Goal: Task Accomplishment & Management: Use online tool/utility

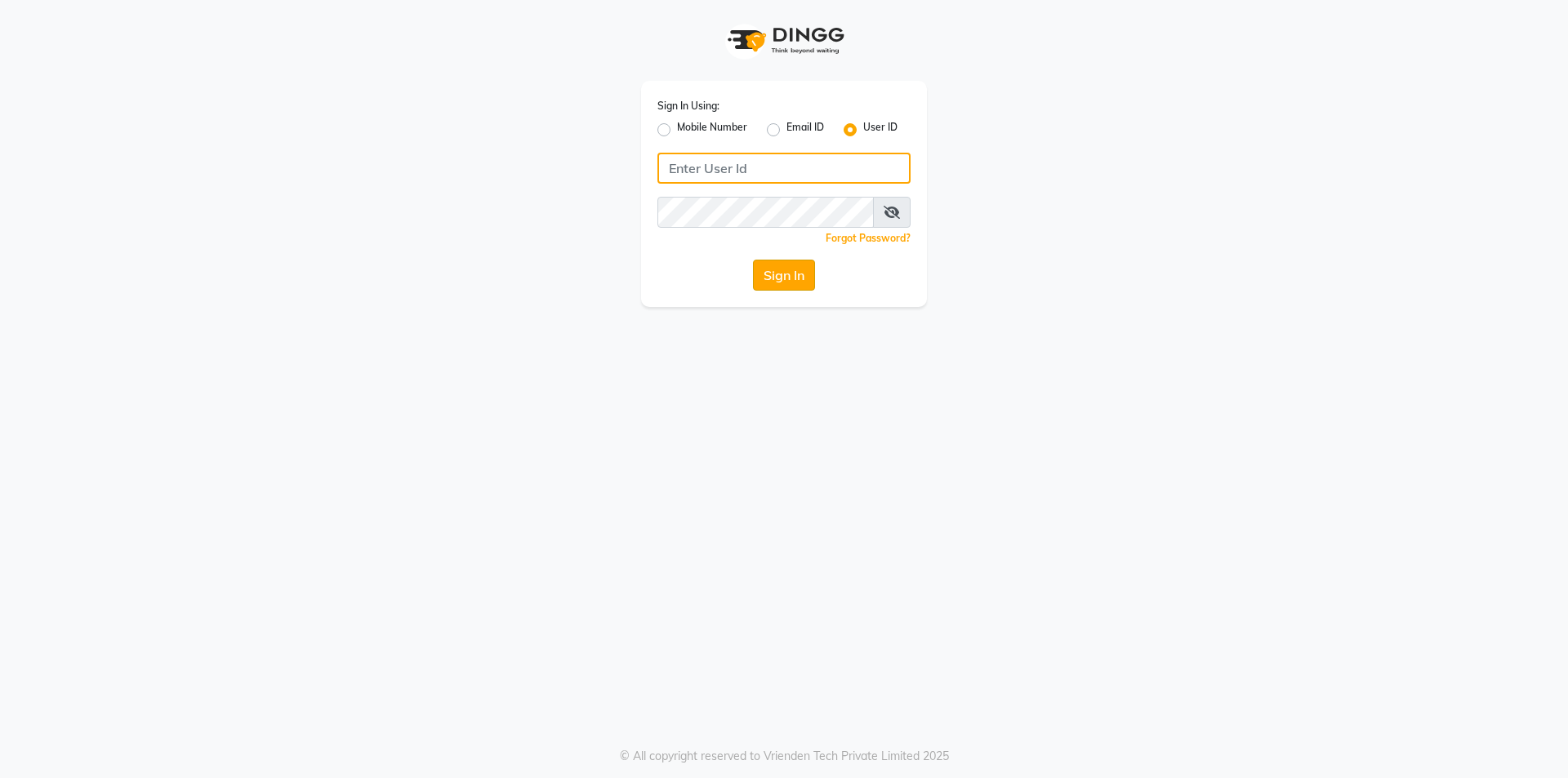
type input "Waves123"
click at [776, 274] on button "Sign In" at bounding box center [784, 275] width 62 height 31
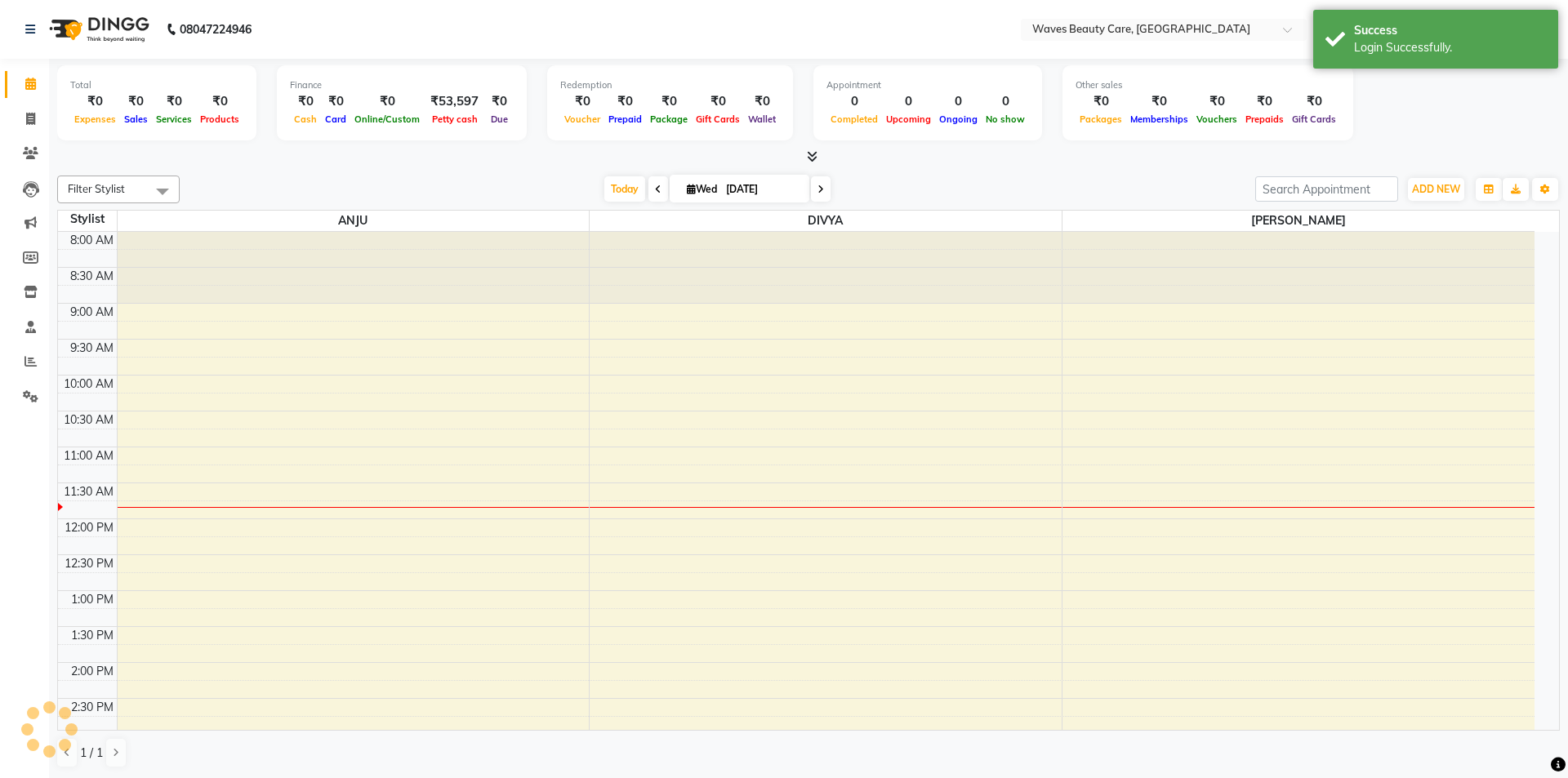
select select "en"
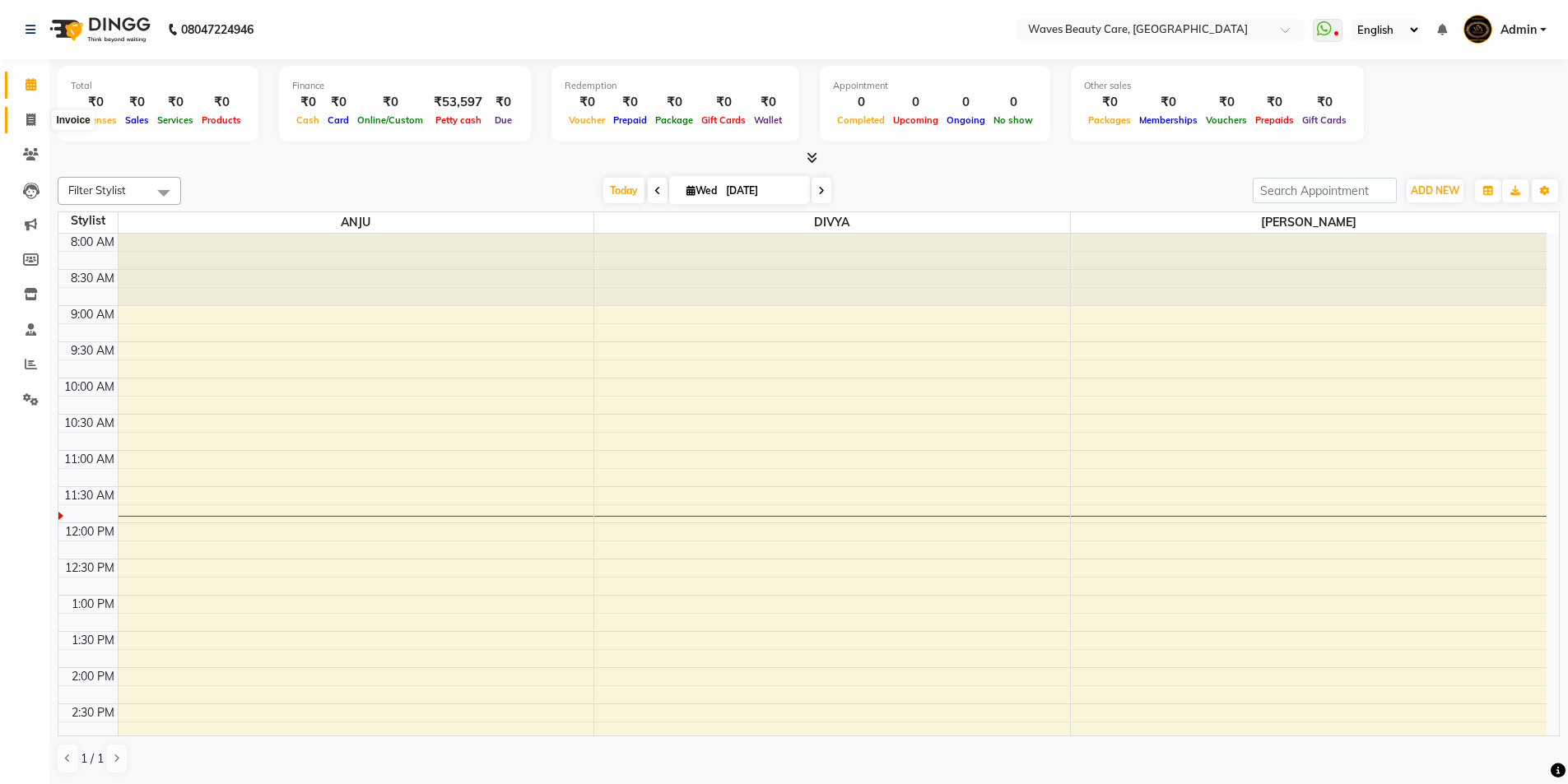
click at [27, 120] on icon at bounding box center [30, 120] width 9 height 13
select select "5946"
select select "service"
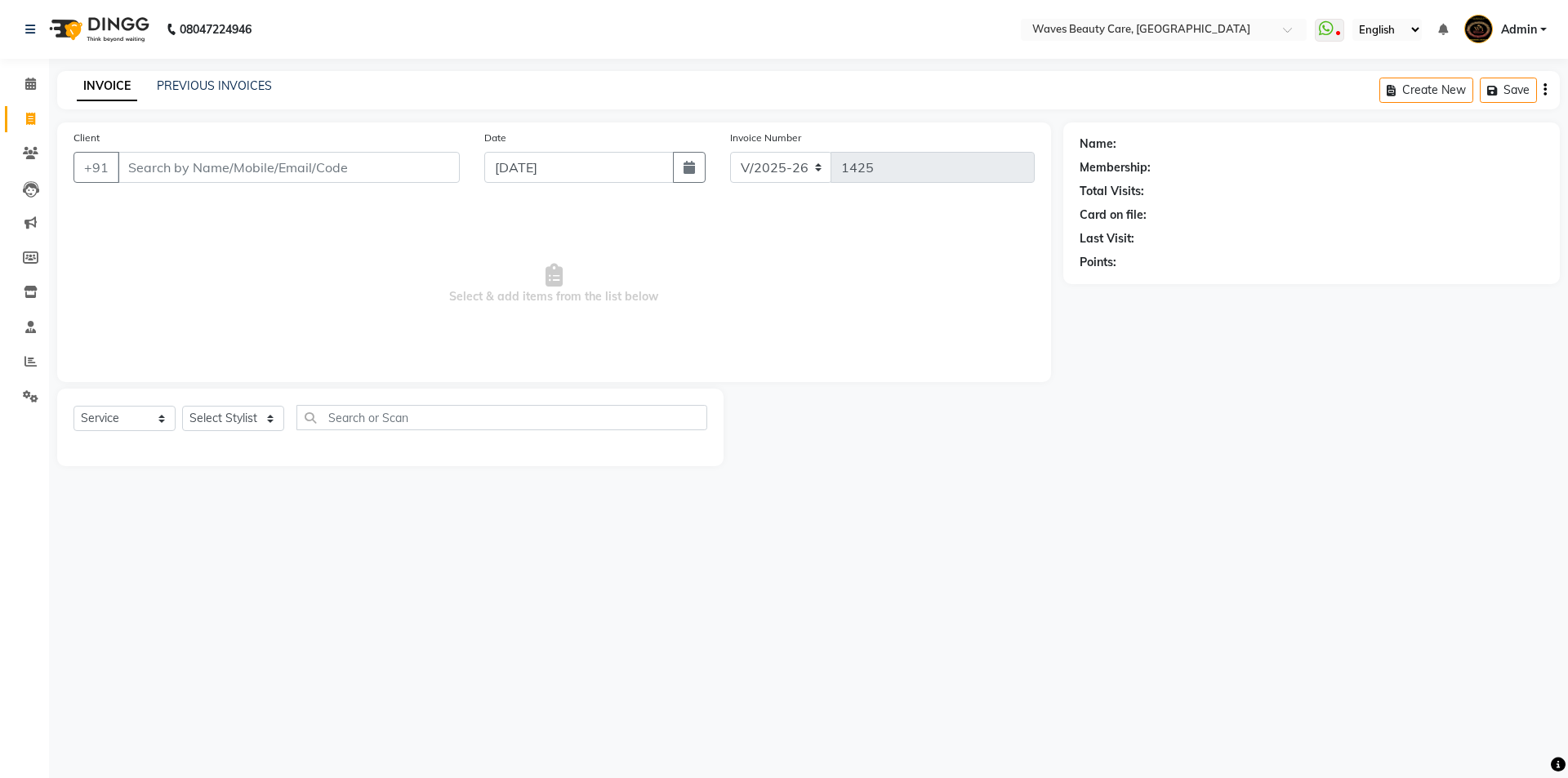
click at [171, 164] on input "Client" at bounding box center [288, 167] width 343 height 31
click at [236, 417] on select "Select Stylist ANJU DIVYA Yoganandhi [PERSON_NAME]" at bounding box center [233, 419] width 102 height 25
select select "42275"
click at [182, 406] on select "Select Stylist ANJU DIVYA Yoganandhi [PERSON_NAME]" at bounding box center [233, 419] width 102 height 25
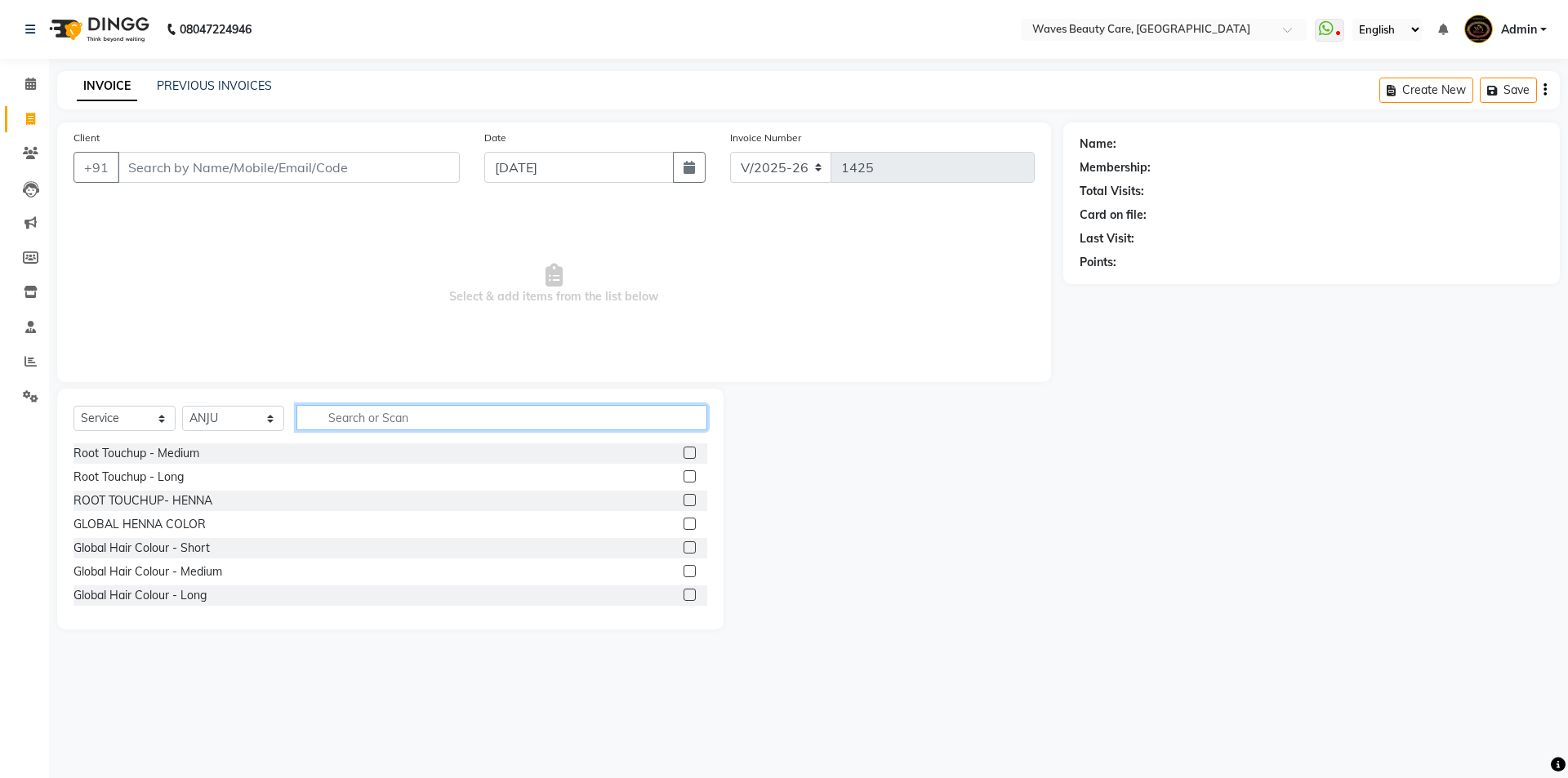
click at [395, 414] on input "text" at bounding box center [502, 418] width 410 height 25
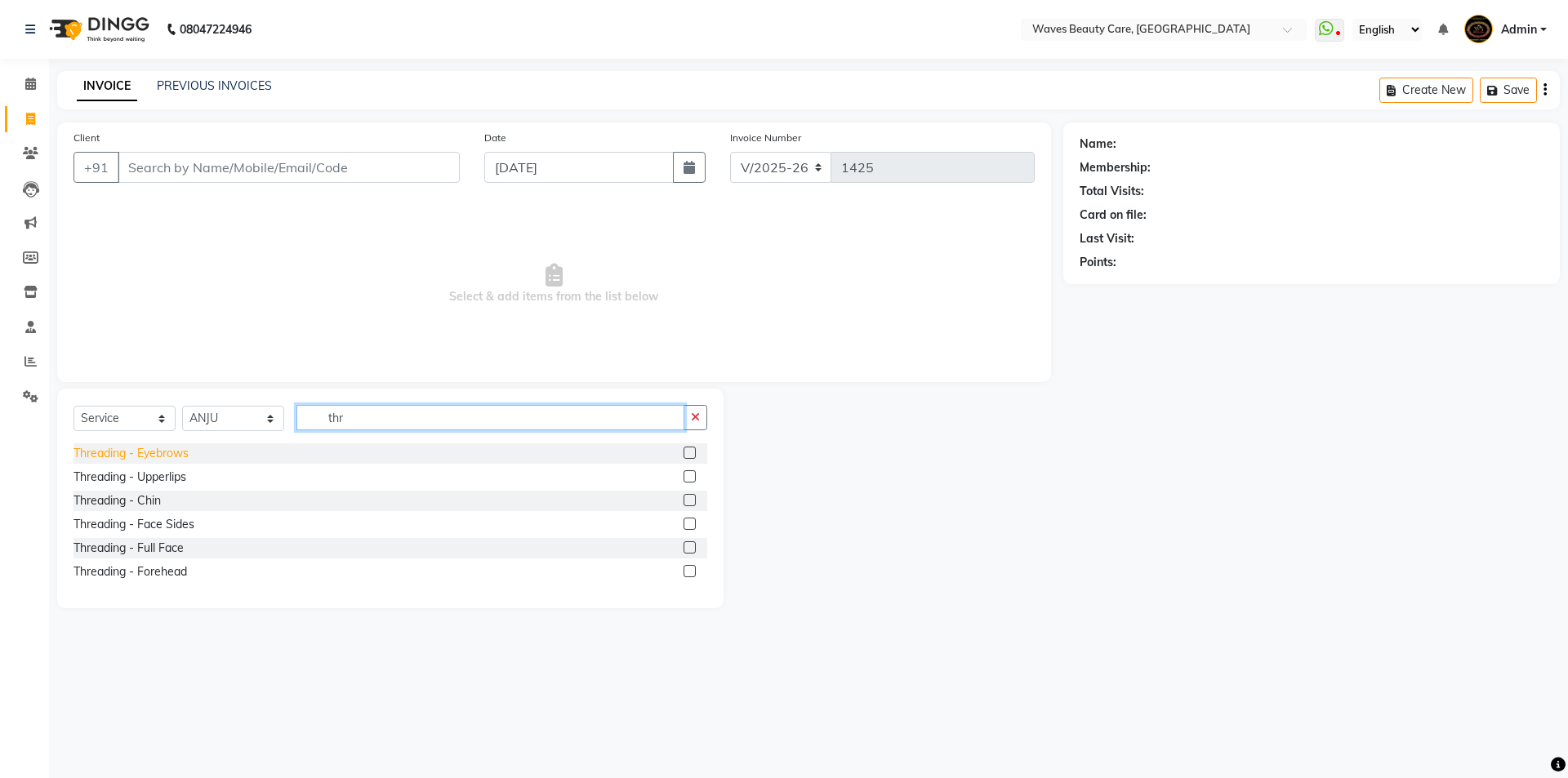
type input "thr"
click at [169, 448] on div "Threading - Eyebrows" at bounding box center [131, 453] width 115 height 17
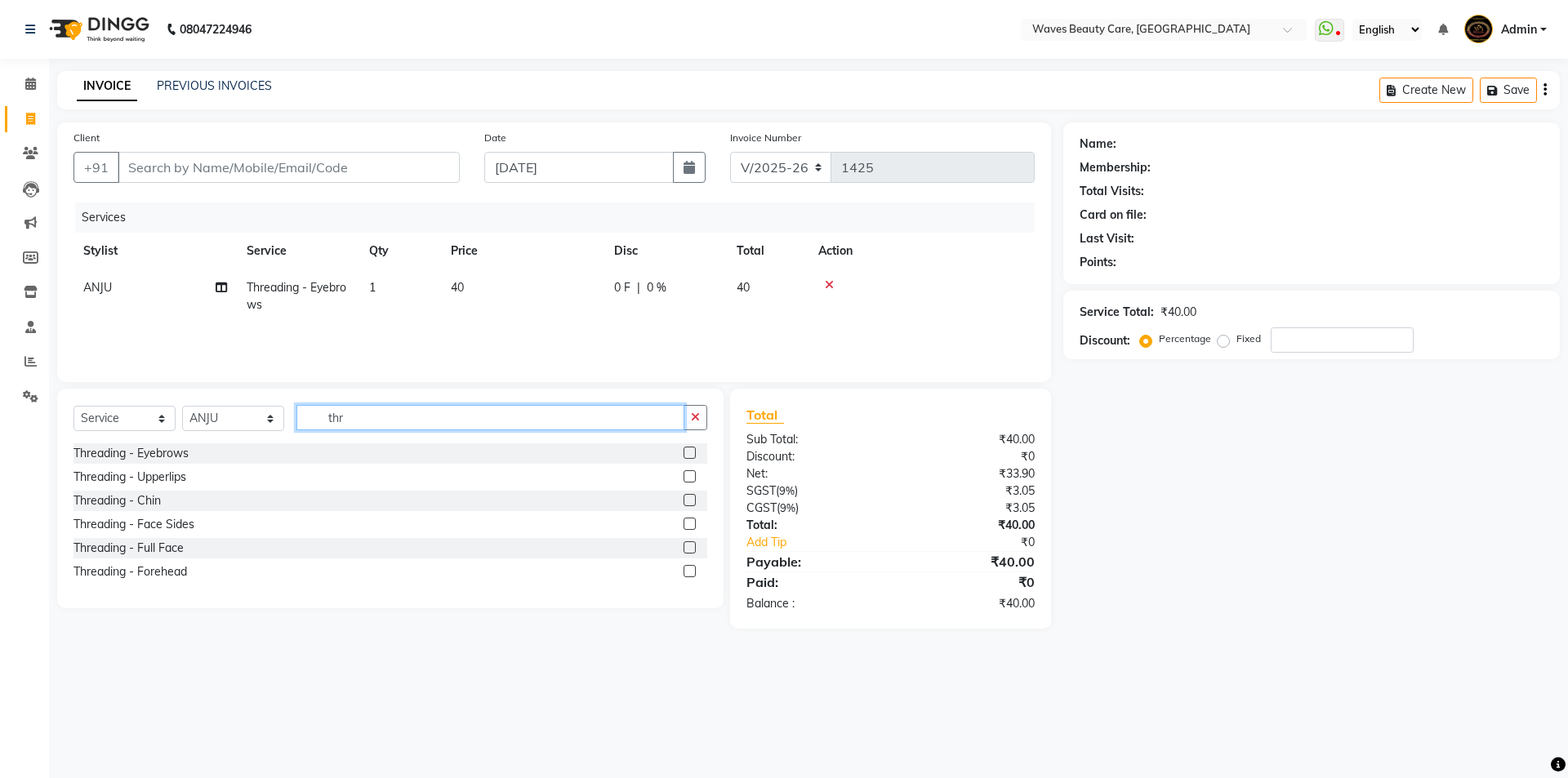
click at [379, 416] on input "thr" at bounding box center [490, 418] width 388 height 25
click at [164, 456] on div "Threading - Eyebrows" at bounding box center [131, 453] width 115 height 17
checkbox input "false"
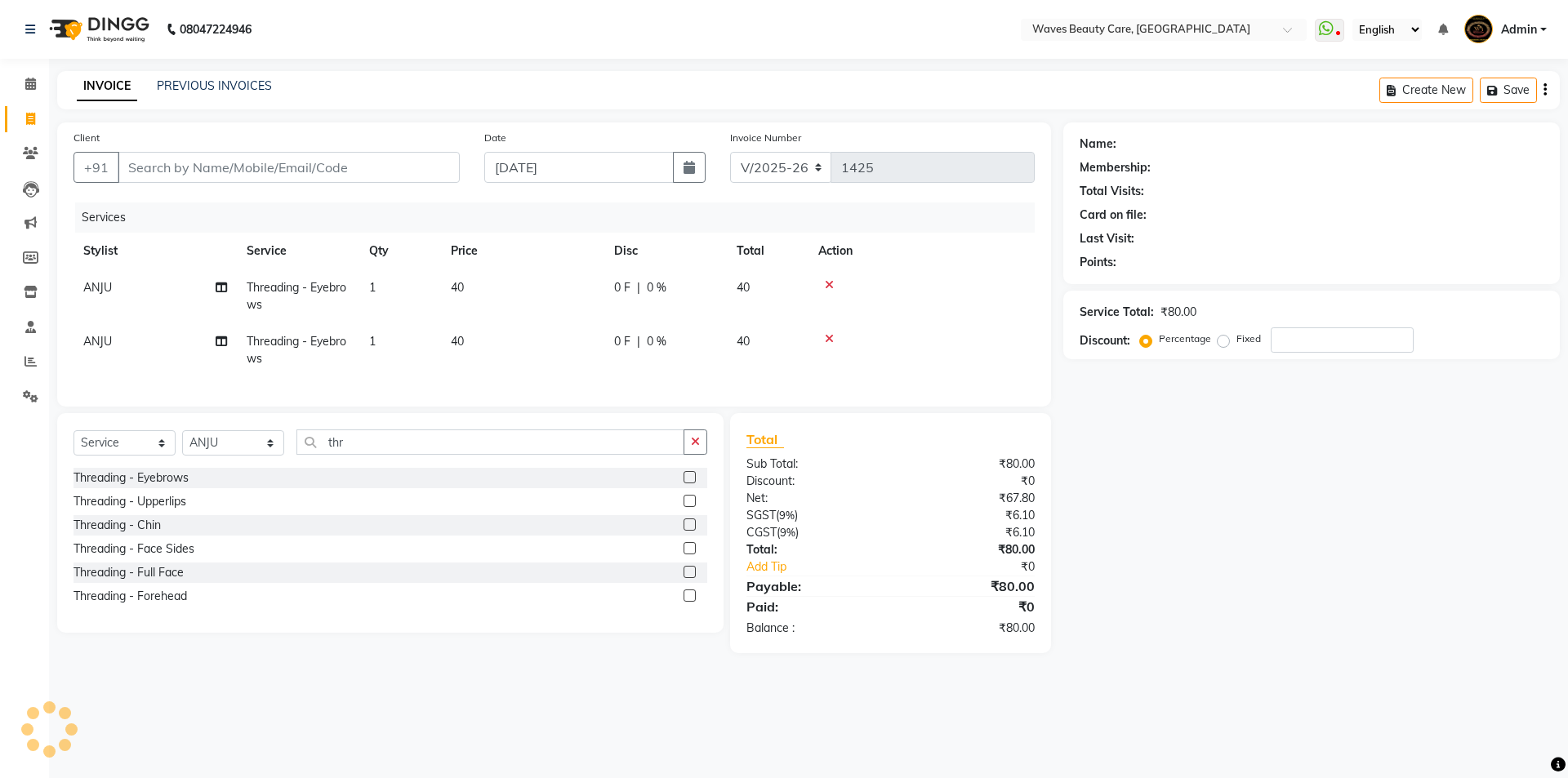
click at [106, 343] on span "ANJU" at bounding box center [97, 342] width 28 height 15
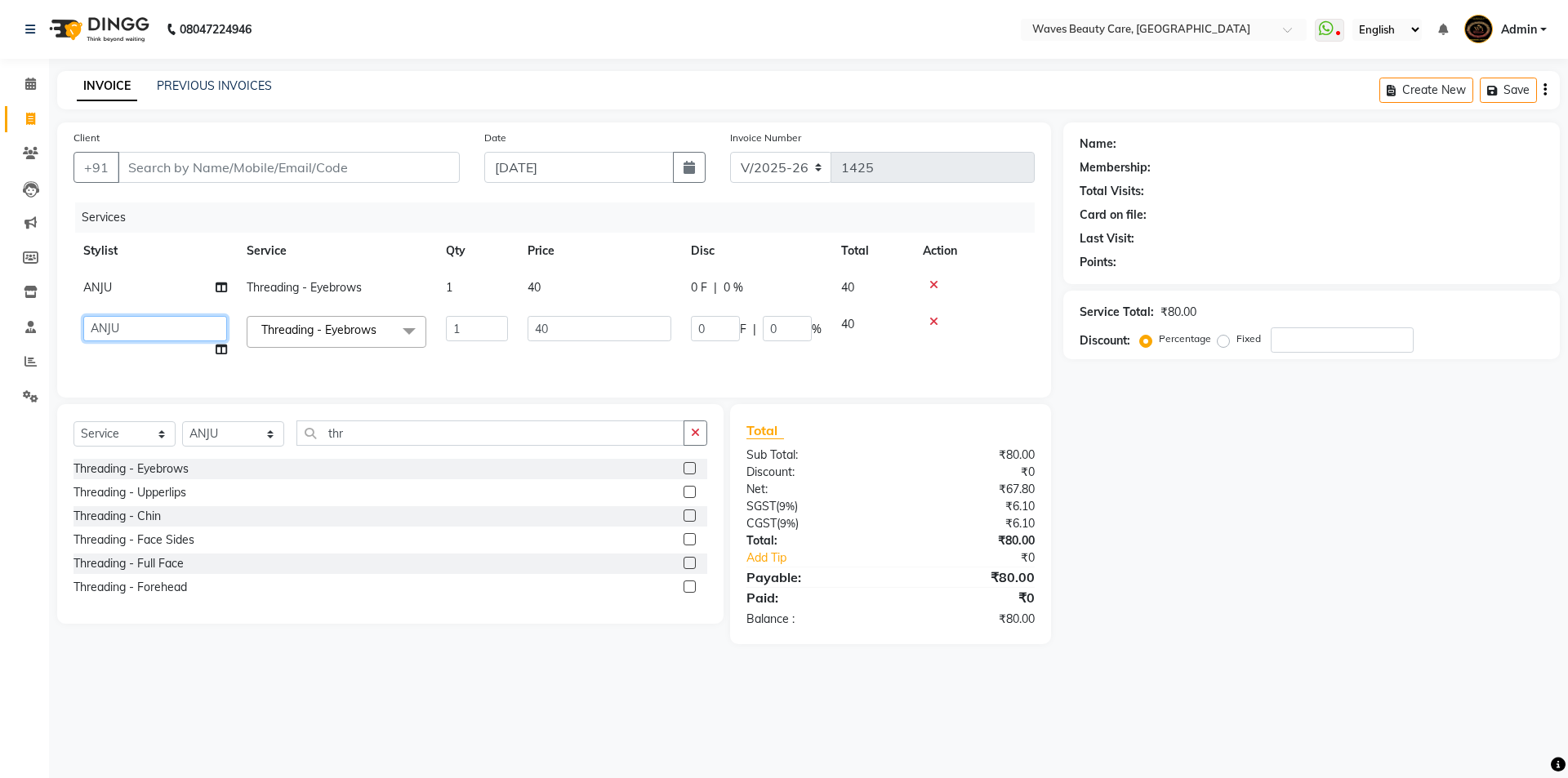
click at [133, 324] on select "ANJU DIVYA [PERSON_NAME]" at bounding box center [155, 328] width 144 height 25
select select "66638"
click at [407, 206] on div "Services" at bounding box center [561, 218] width 972 height 30
click at [360, 165] on input "Client" at bounding box center [288, 167] width 343 height 31
click at [329, 360] on td "Threading - Eyebrows x Root Touchup - Medium Root Touchup - Long ROOT TOUCHUP- …" at bounding box center [337, 337] width 199 height 62
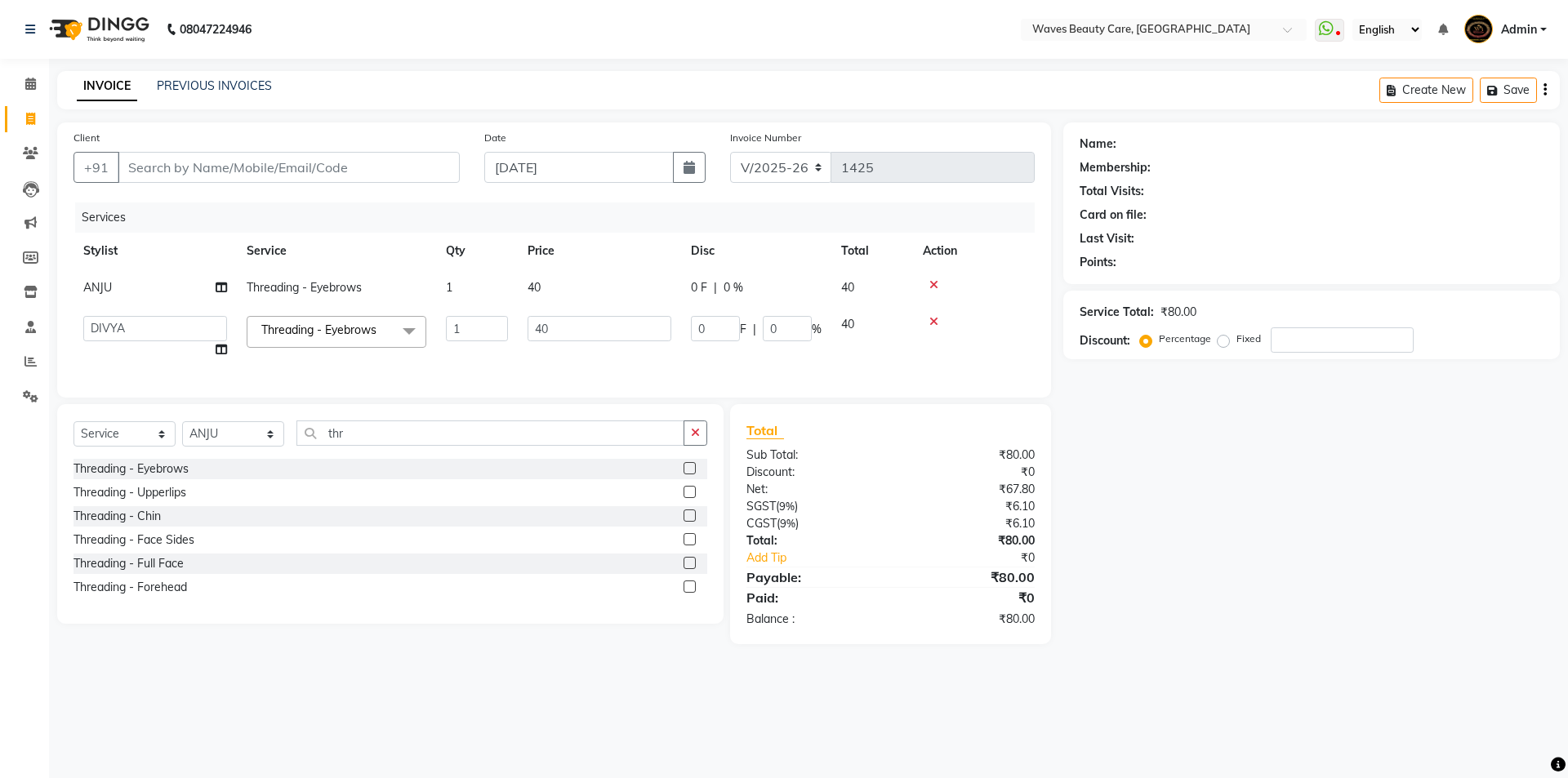
click at [311, 360] on td "Threading - Eyebrows x Root Touchup - Medium Root Touchup - Long ROOT TOUCHUP- …" at bounding box center [337, 337] width 199 height 62
drag, startPoint x: 272, startPoint y: 363, endPoint x: 180, endPoint y: 362, distance: 92.0
click at [185, 363] on tr "ANJU DIVYA Yoganandhi [PERSON_NAME] Threading - Eyebrows x Root Touchup - Mediu…" at bounding box center [554, 337] width 962 height 62
click at [128, 359] on td "ANJU DIVYA [PERSON_NAME]" at bounding box center [155, 337] width 163 height 62
click at [131, 365] on td "ANJU DIVYA [PERSON_NAME]" at bounding box center [155, 337] width 163 height 62
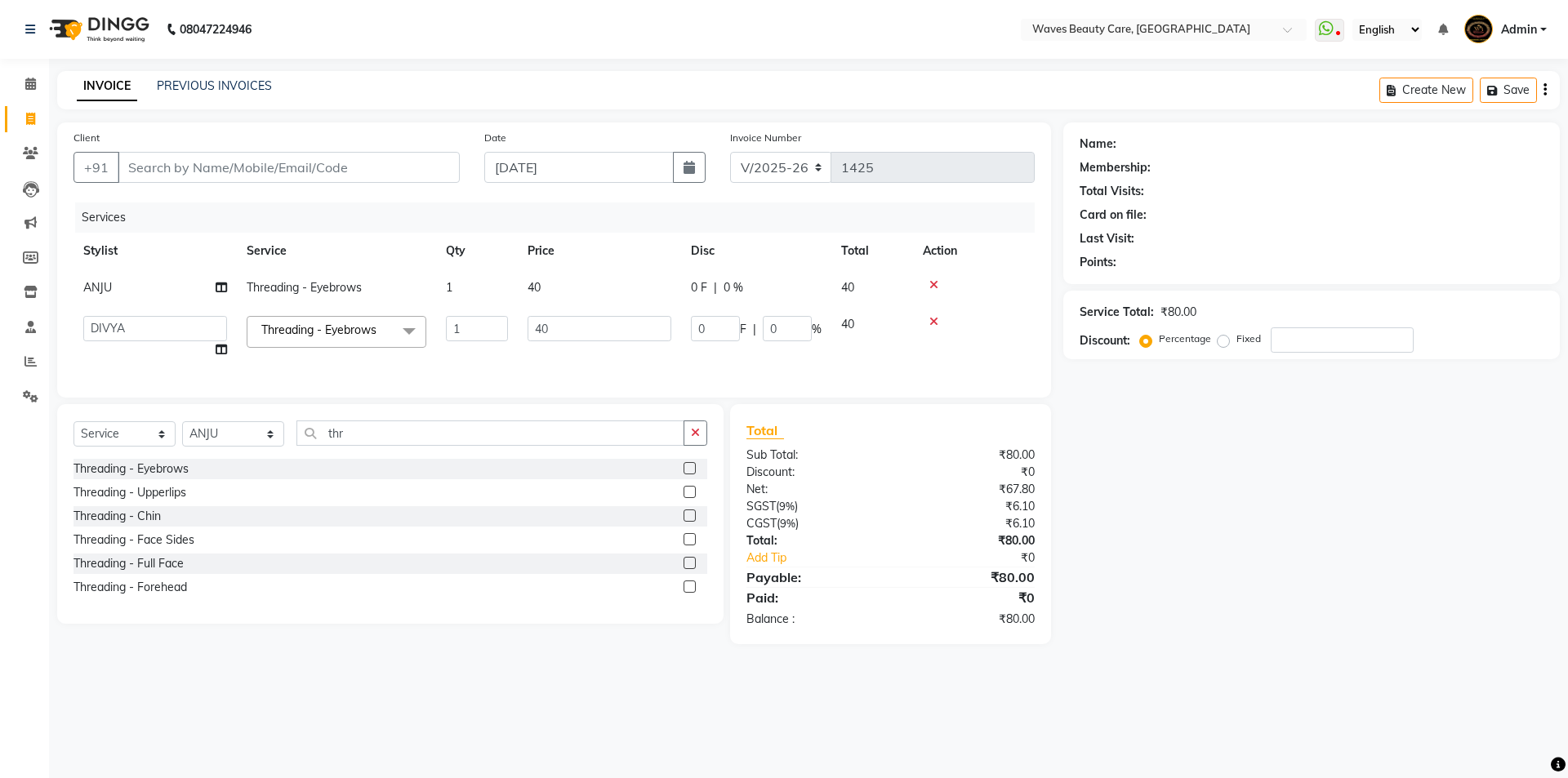
click at [1144, 446] on div "Name: Membership: Total Visits: Card on file: Last Visit: Points: Service Total…" at bounding box center [1317, 383] width 508 height 522
click at [1131, 467] on div "Name: Membership: Total Visits: Card on file: Last Visit: Points: Service Total…" at bounding box center [1317, 383] width 508 height 522
click at [165, 329] on select "ANJU DIVYA [PERSON_NAME]" at bounding box center [155, 328] width 144 height 25
click at [83, 316] on select "ANJU DIVYA [PERSON_NAME]" at bounding box center [155, 328] width 144 height 25
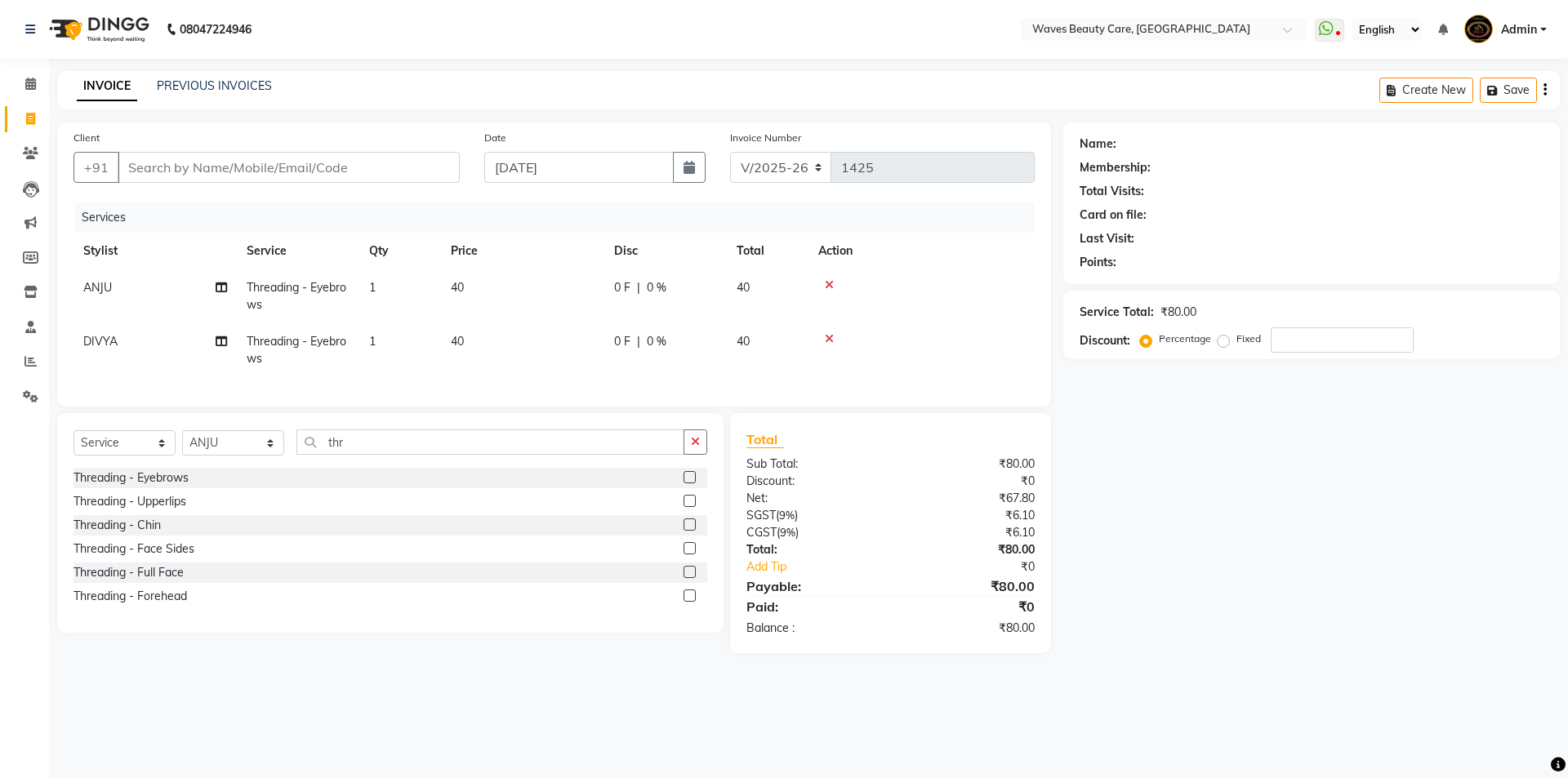
click at [160, 366] on td "DIVYA" at bounding box center [155, 350] width 163 height 54
select select "66638"
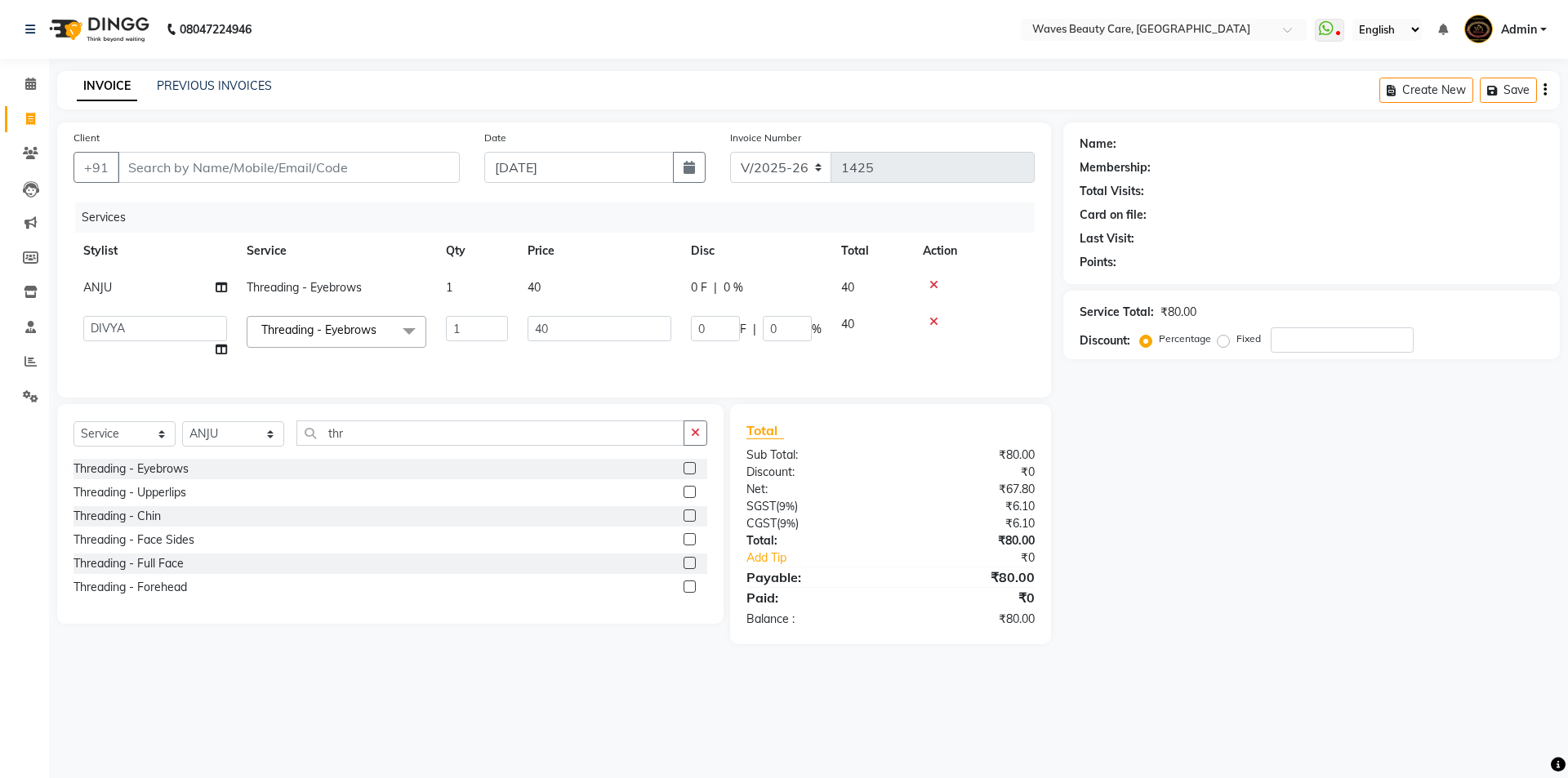
click at [169, 352] on td "ANJU DIVYA [PERSON_NAME]" at bounding box center [155, 337] width 163 height 62
click at [174, 327] on select "ANJU DIVYA [PERSON_NAME]" at bounding box center [155, 328] width 144 height 25
click at [83, 316] on select "ANJU DIVYA [PERSON_NAME]" at bounding box center [155, 328] width 144 height 25
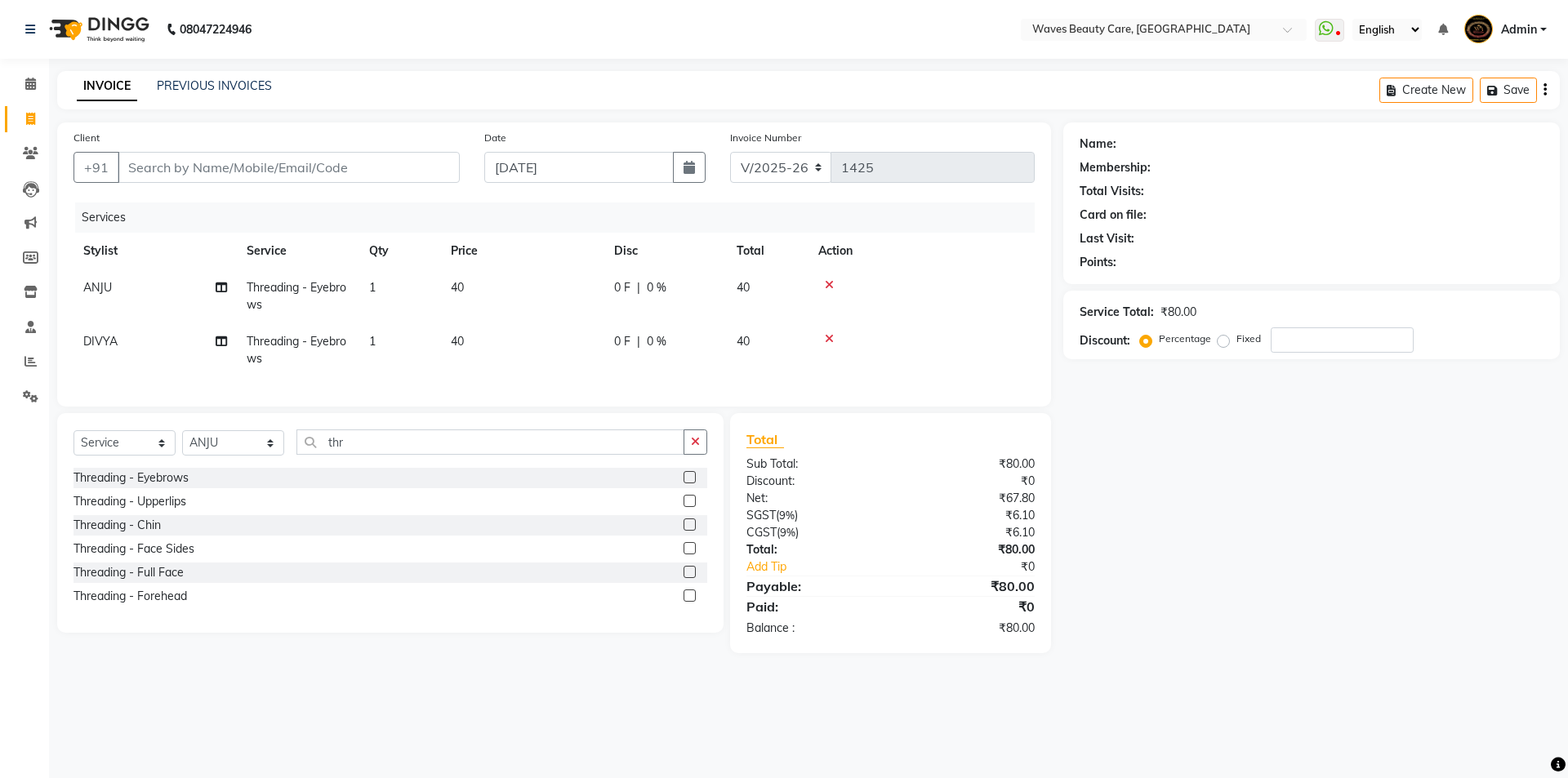
click at [168, 369] on div "Services Stylist Service Qty Price Disc Total Action ANJU Threading - Eyebrows …" at bounding box center [554, 296] width 962 height 188
click at [215, 176] on input "Client" at bounding box center [288, 167] width 343 height 31
type input "8"
type input "0"
type input "8148171434"
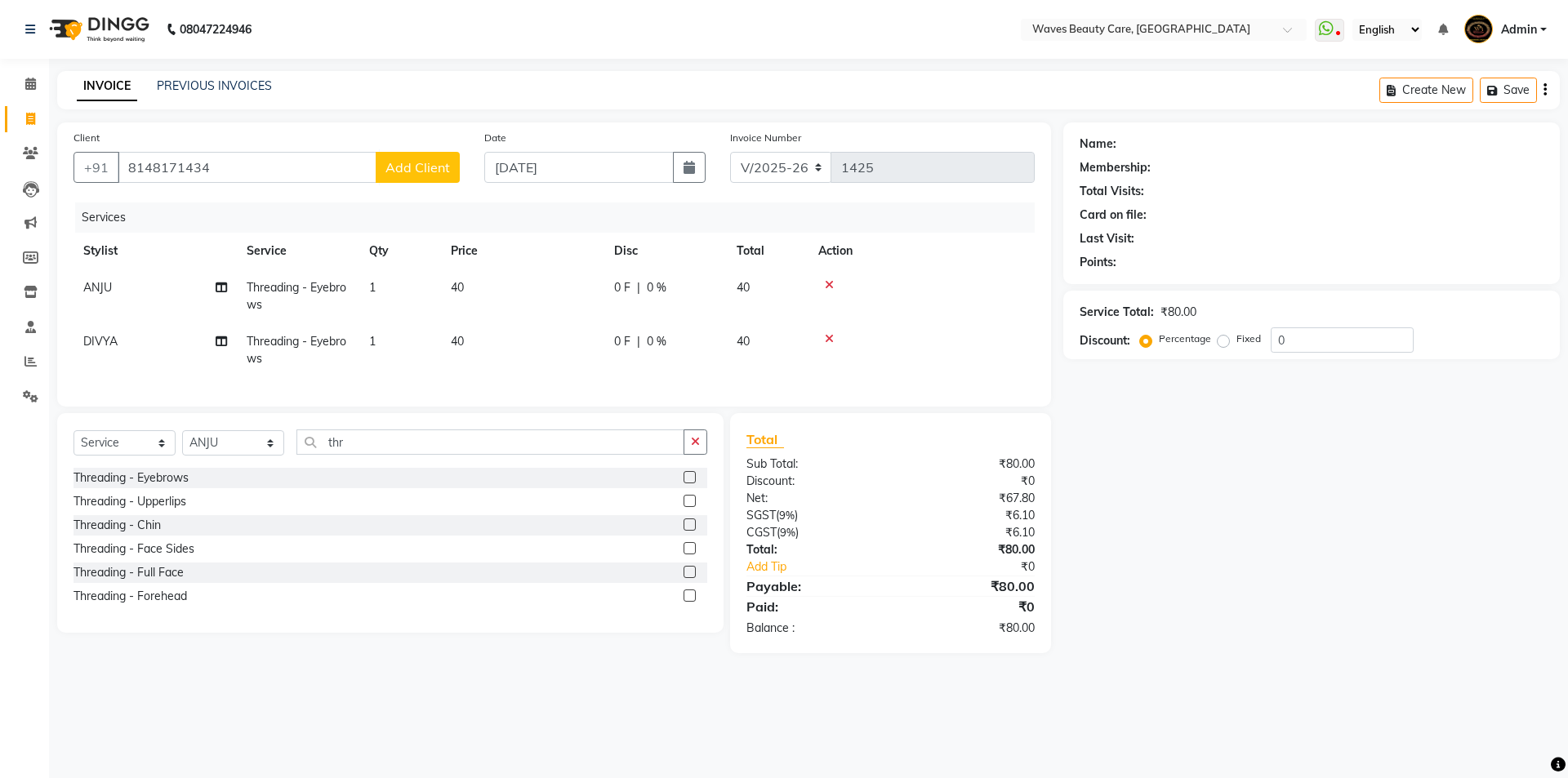
click at [446, 178] on button "Add Client" at bounding box center [418, 167] width 84 height 31
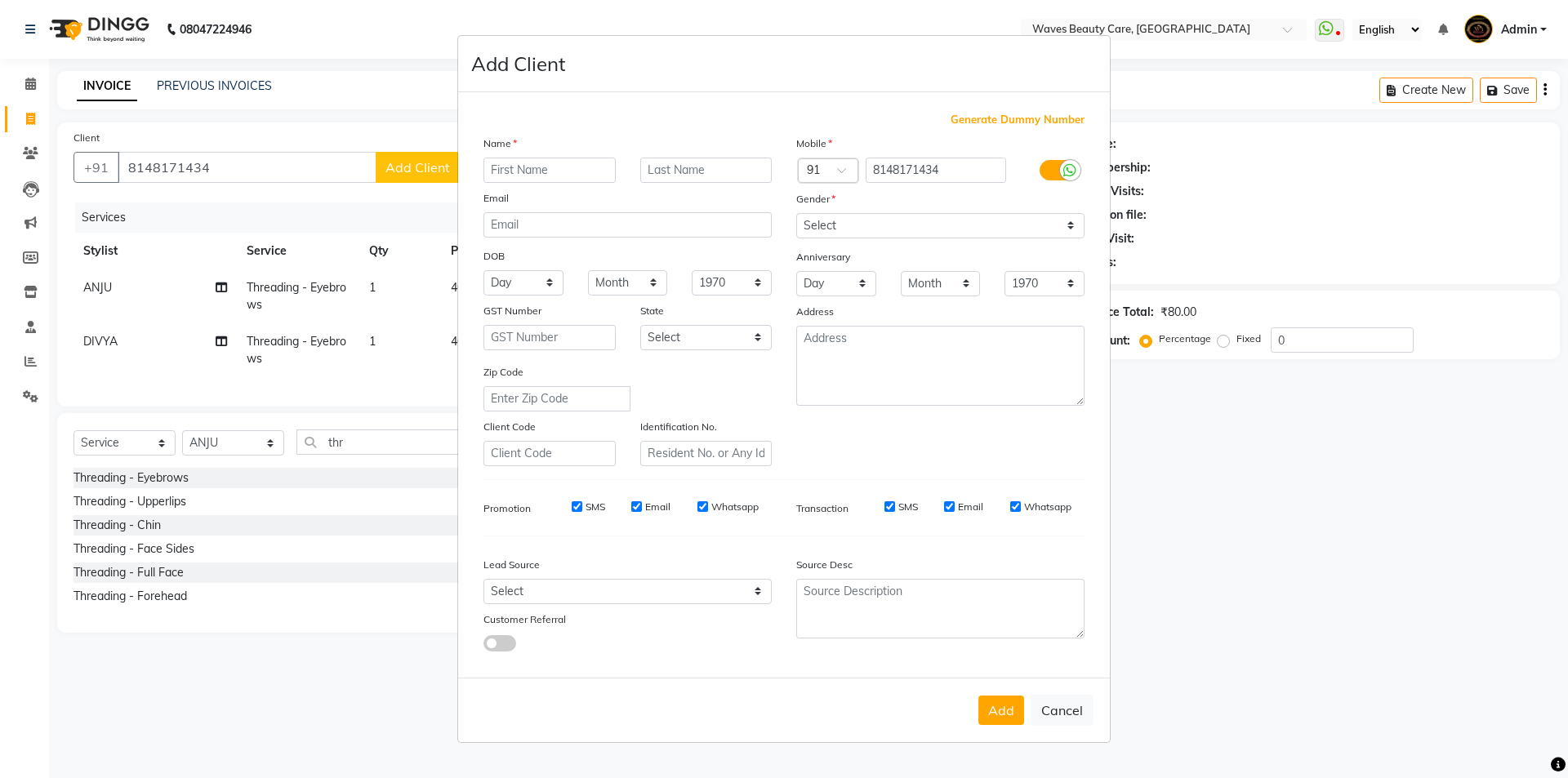
click at [545, 171] on input "text" at bounding box center [549, 170] width 132 height 25
type input "n"
type input "NATHIYA"
click at [905, 241] on div "Mobile Country Code × 91 8148171434 Gender Select [DEMOGRAPHIC_DATA] [DEMOGRAPH…" at bounding box center [940, 301] width 312 height 332
click at [905, 228] on select "Select [DEMOGRAPHIC_DATA] [DEMOGRAPHIC_DATA] Other Prefer Not To Say" at bounding box center [941, 225] width 288 height 25
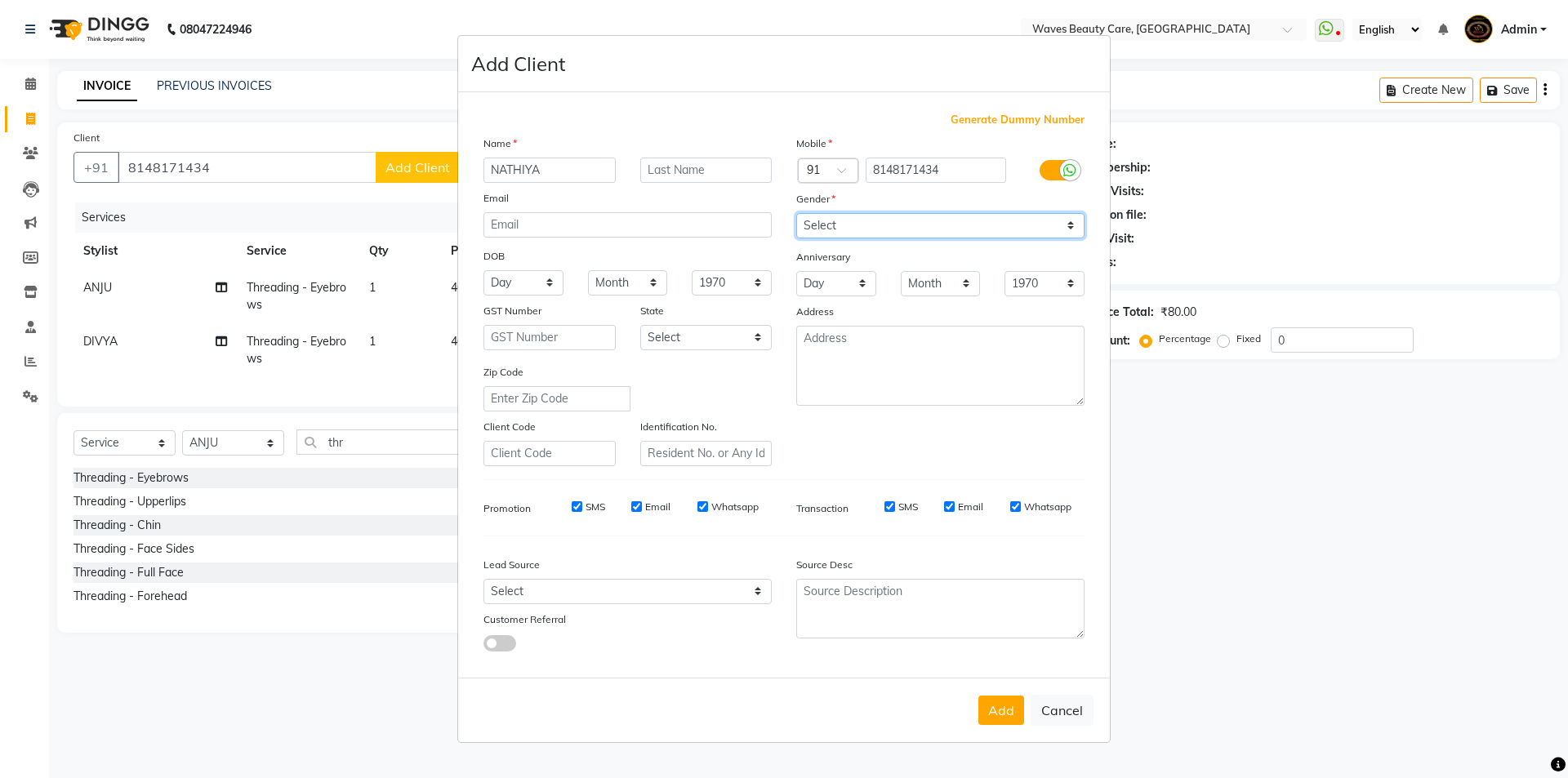
select select "[DEMOGRAPHIC_DATA]"
click at [797, 213] on select "Select [DEMOGRAPHIC_DATA] [DEMOGRAPHIC_DATA] Other Prefer Not To Say" at bounding box center [941, 225] width 288 height 25
click at [1010, 717] on button "Add" at bounding box center [1001, 710] width 46 height 29
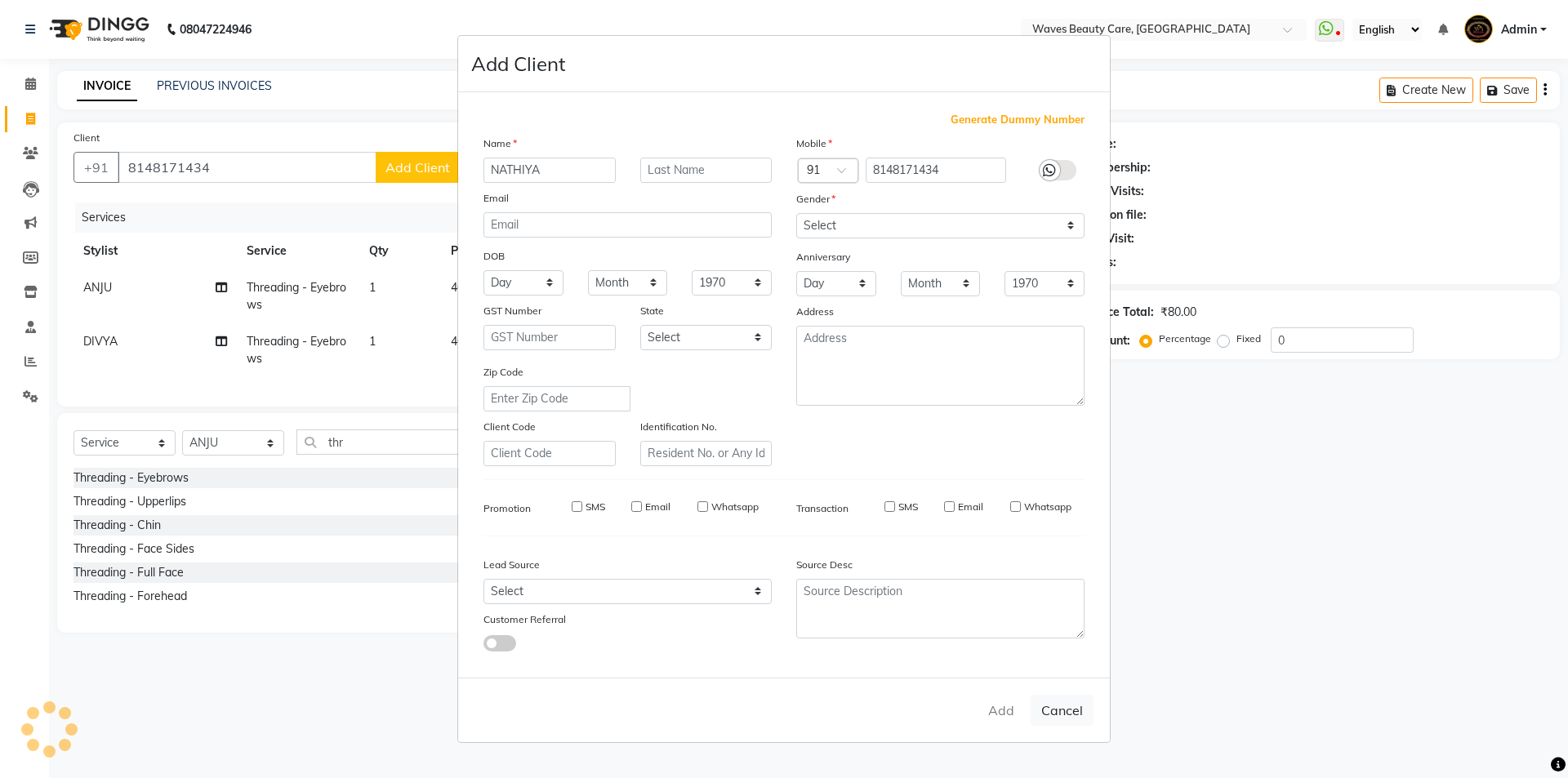
select select
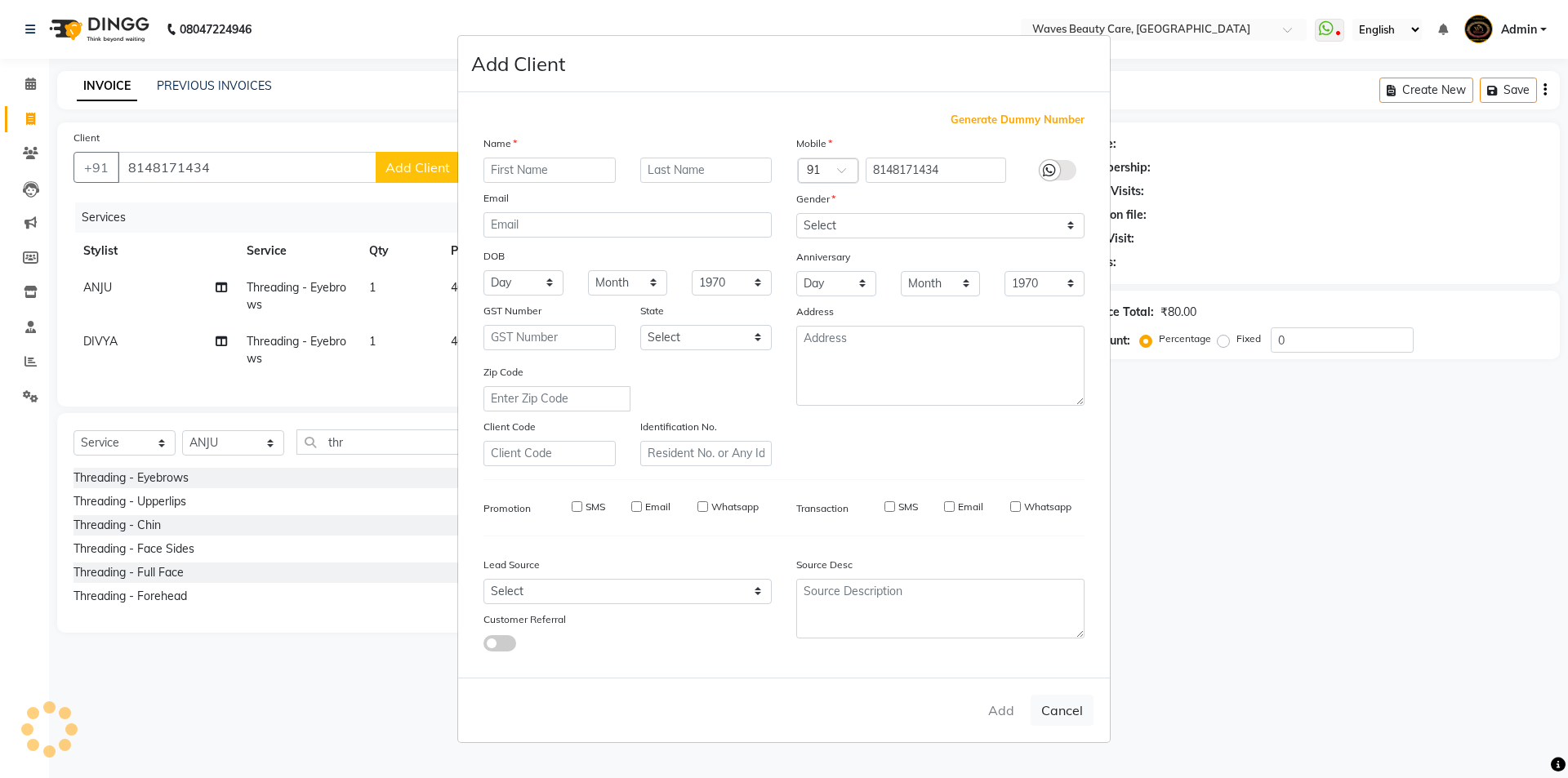
select select
checkbox input "false"
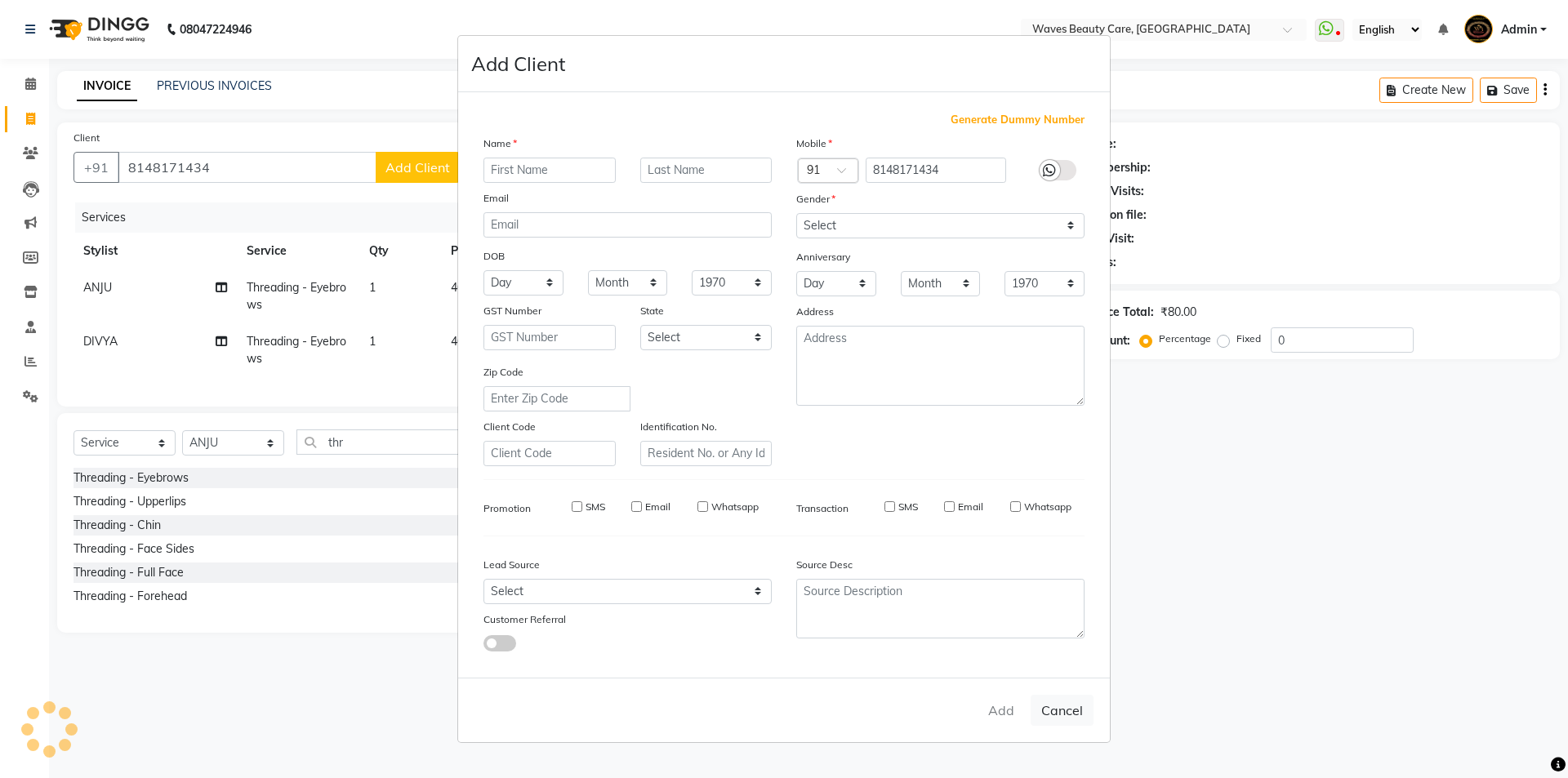
checkbox input "false"
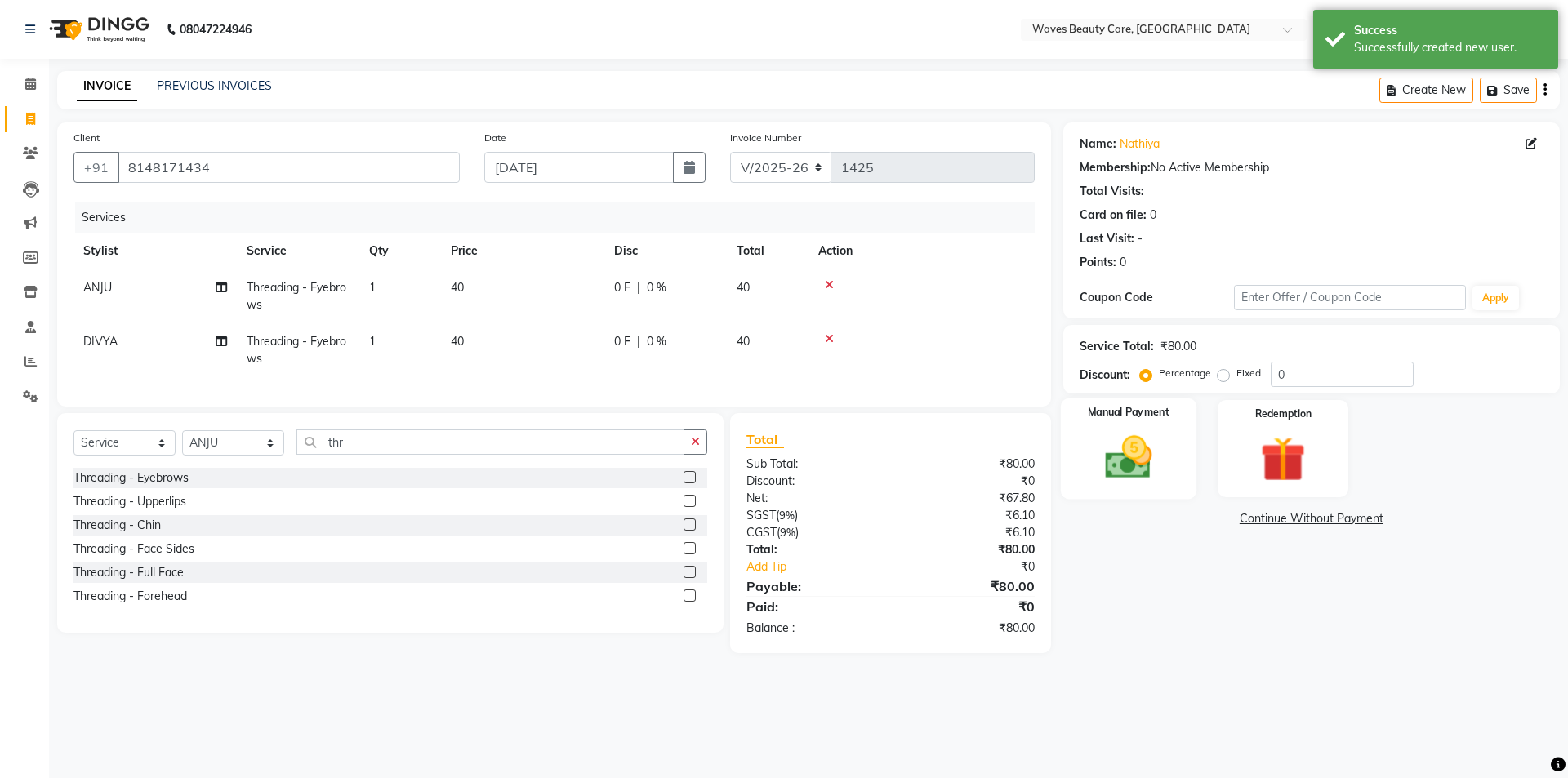
click at [1106, 487] on div "Manual Payment" at bounding box center [1128, 449] width 136 height 100
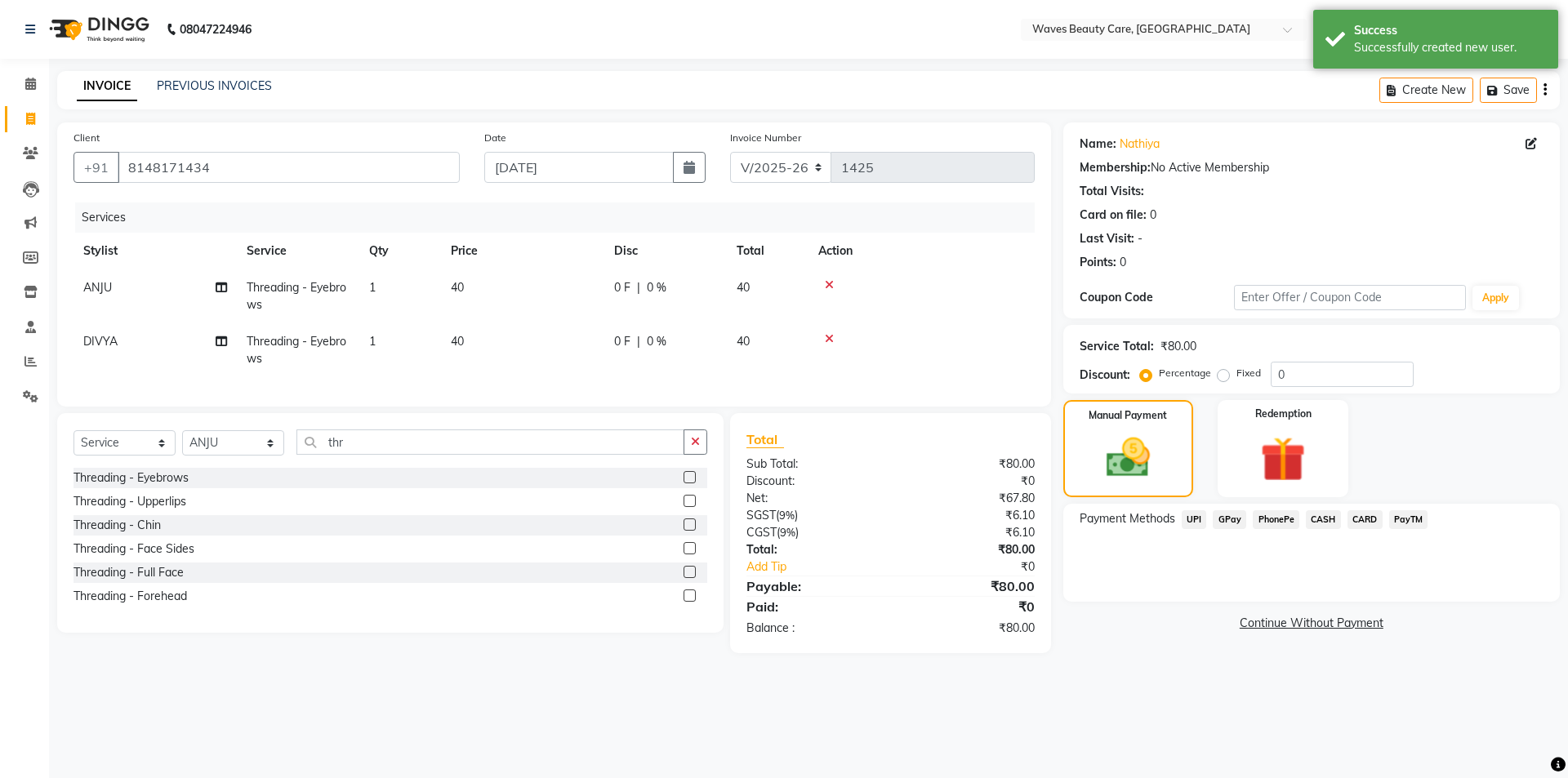
click at [1223, 525] on span "GPay" at bounding box center [1230, 519] width 34 height 18
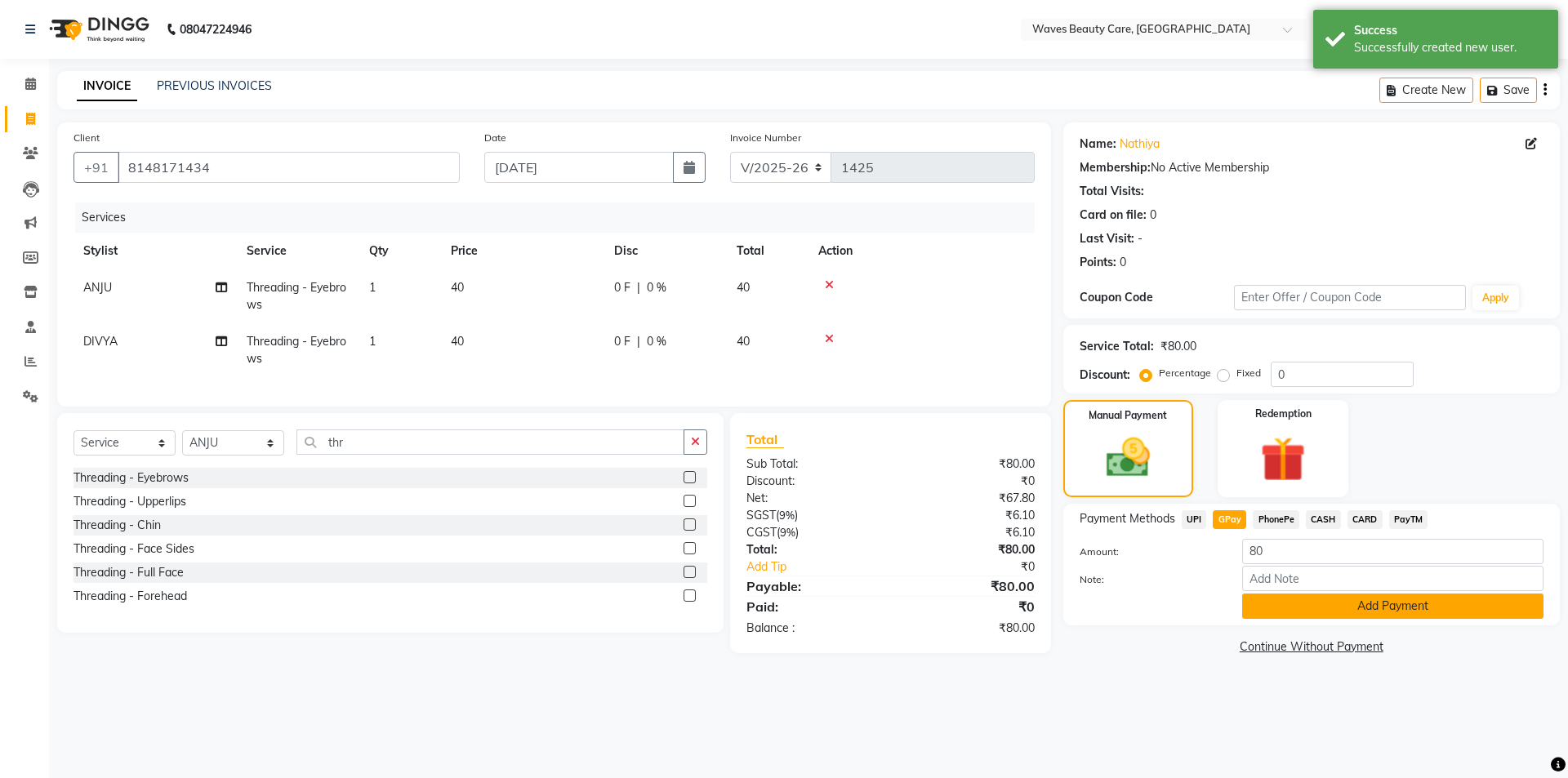
click at [1281, 605] on button "Add Payment" at bounding box center [1393, 606] width 302 height 25
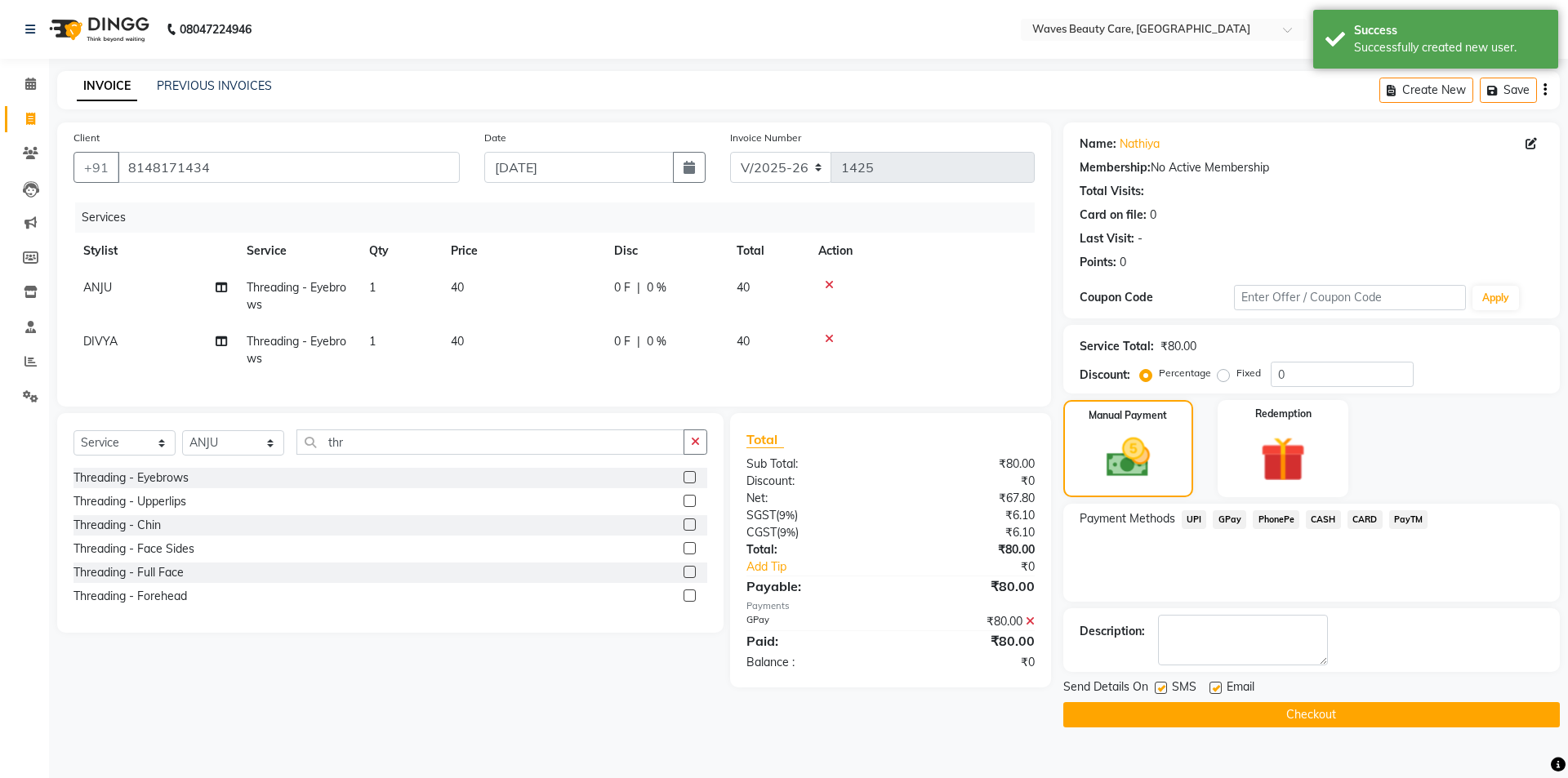
click at [1267, 714] on button "Checkout" at bounding box center [1311, 715] width 497 height 25
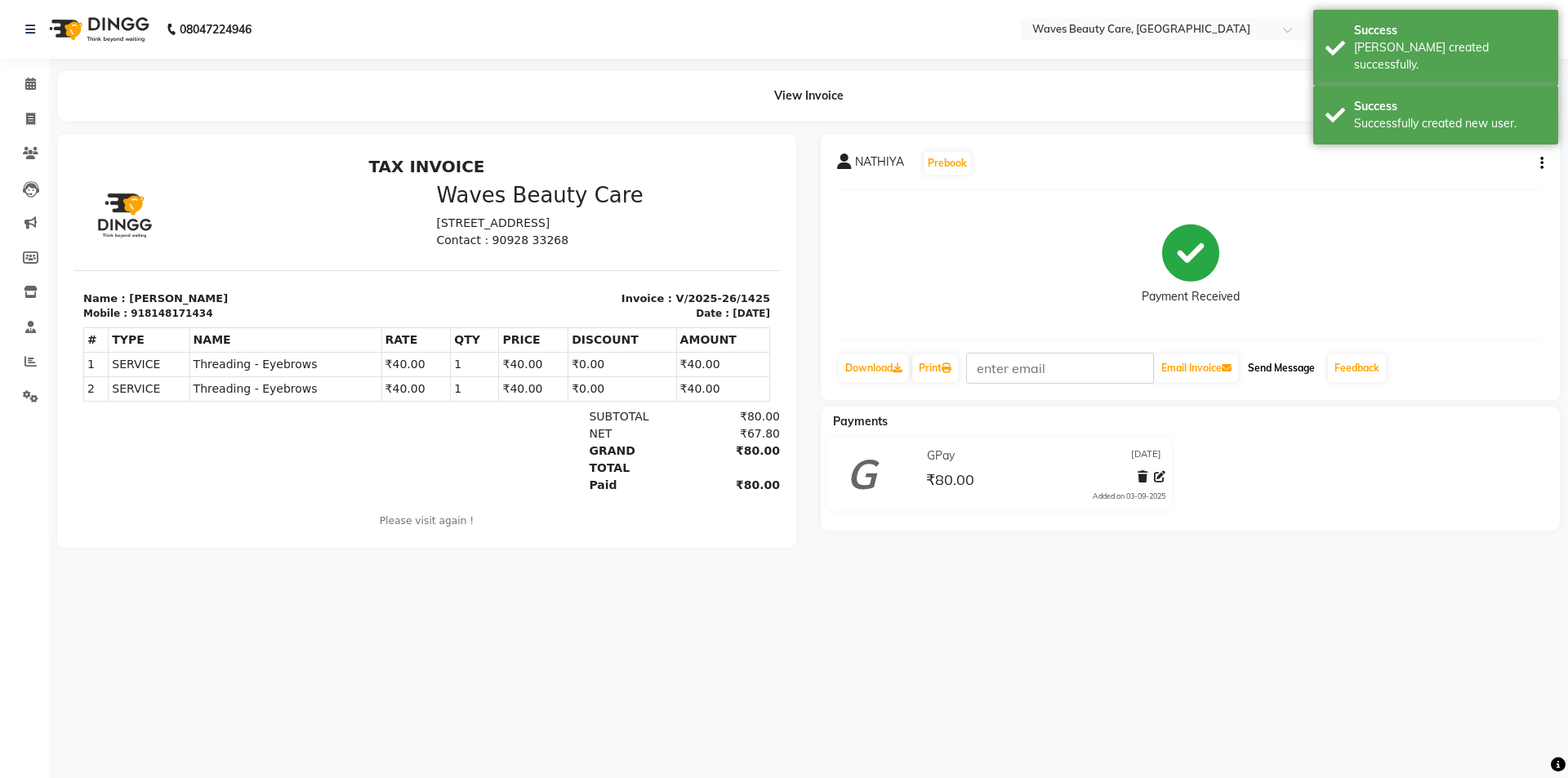
drag, startPoint x: 1309, startPoint y: 374, endPoint x: 1309, endPoint y: 358, distance: 16.0
click at [1309, 373] on button "Send Message" at bounding box center [1282, 368] width 80 height 28
